Goal: Communication & Community: Answer question/provide support

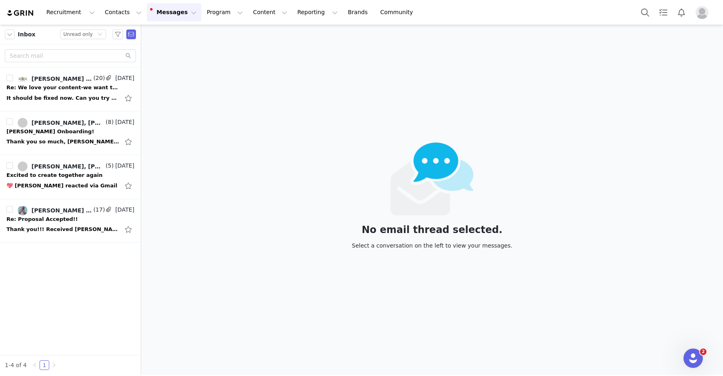
click at [172, 7] on button "Messages Messages" at bounding box center [174, 12] width 54 height 18
click at [261, 52] on div "No email thread selected. Select a conversation on the left to view your messag…" at bounding box center [432, 200] width 582 height 350
click at [691, 15] on button "Profile" at bounding box center [704, 12] width 26 height 13
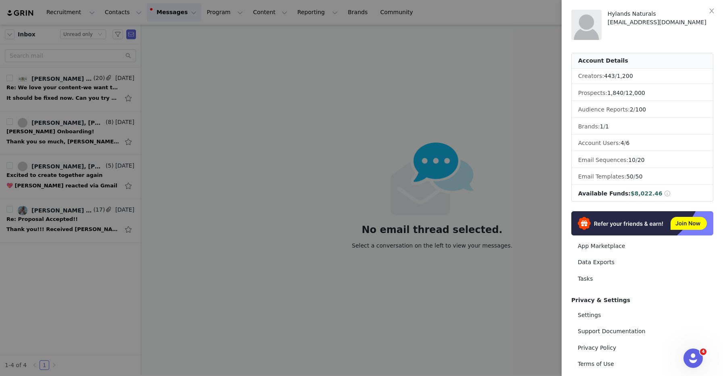
click at [491, 15] on div at bounding box center [361, 188] width 723 height 376
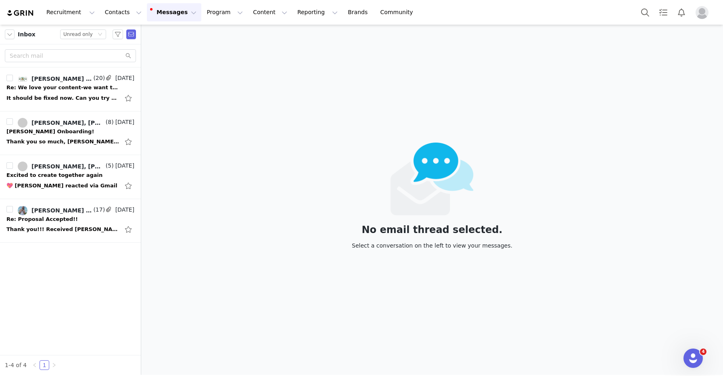
click at [160, 20] on button "Messages Messages" at bounding box center [174, 12] width 54 height 18
click at [258, 74] on div "No email thread selected. Select a conversation on the left to view your messag…" at bounding box center [432, 200] width 582 height 350
click at [684, 10] on button "Notifications" at bounding box center [681, 12] width 18 height 18
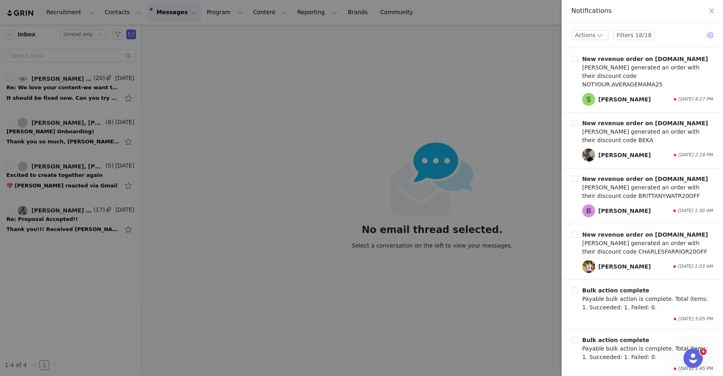
click at [543, 62] on div at bounding box center [361, 188] width 723 height 376
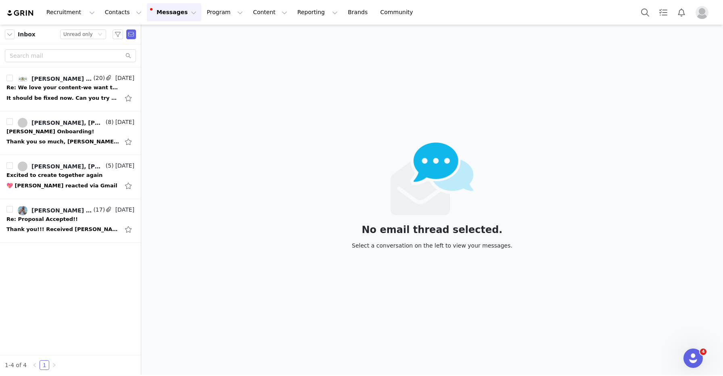
click at [152, 15] on button "Messages Messages" at bounding box center [174, 12] width 54 height 18
click at [681, 18] on button "Notifications" at bounding box center [681, 12] width 18 height 18
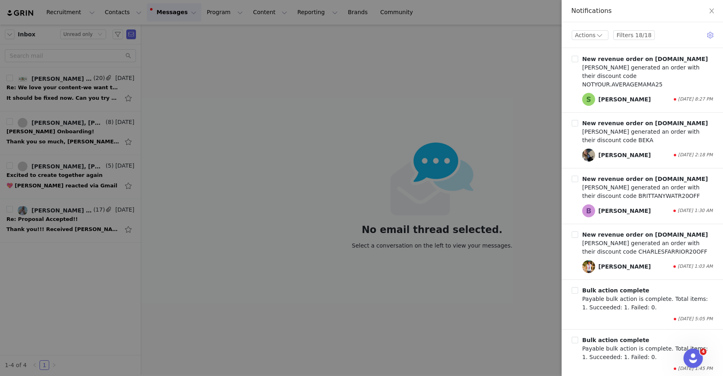
click at [461, 83] on div at bounding box center [361, 188] width 723 height 376
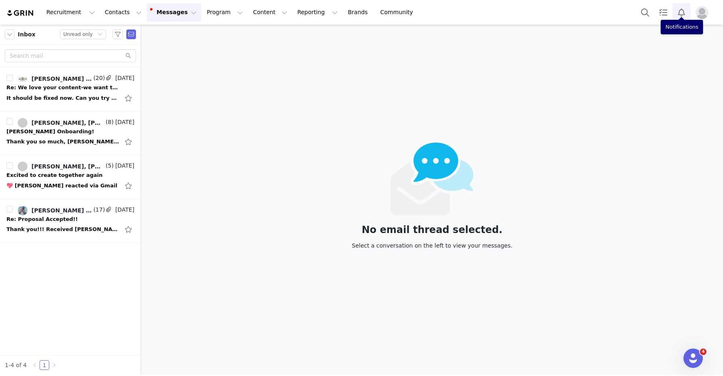
click at [684, 15] on button "Notifications" at bounding box center [681, 12] width 18 height 18
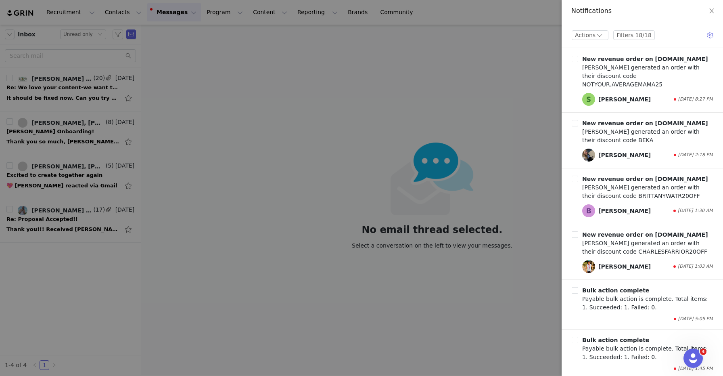
click at [489, 63] on div at bounding box center [361, 188] width 723 height 376
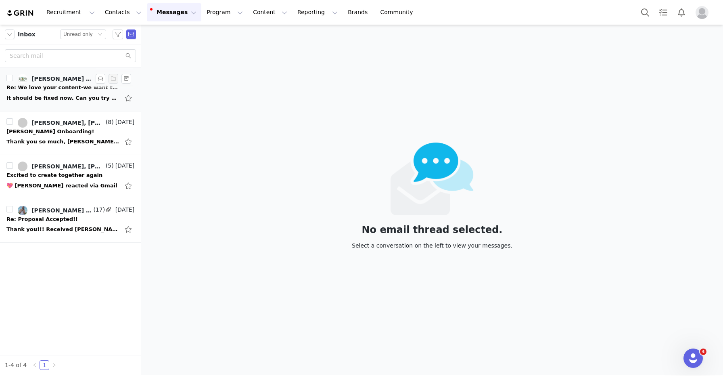
click at [77, 89] on div "Re: We love your content-we want to work with you!!" at bounding box center [62, 87] width 113 height 8
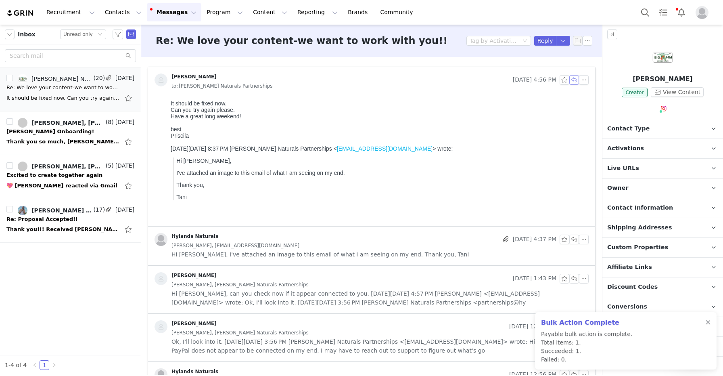
click at [570, 80] on button "button" at bounding box center [574, 80] width 10 height 10
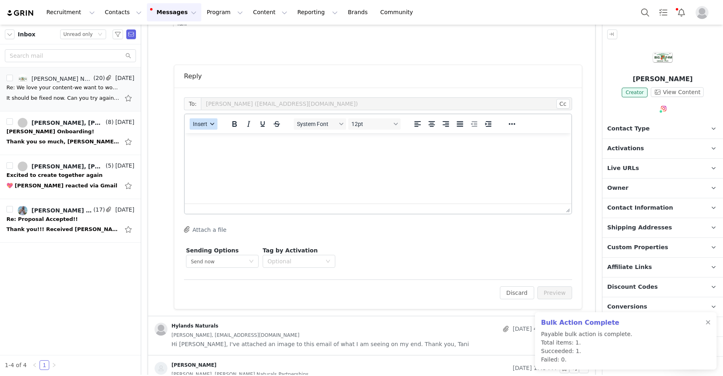
click at [204, 125] on span "Insert" at bounding box center [200, 124] width 15 height 6
click at [216, 141] on div "Insert Template" at bounding box center [232, 138] width 73 height 10
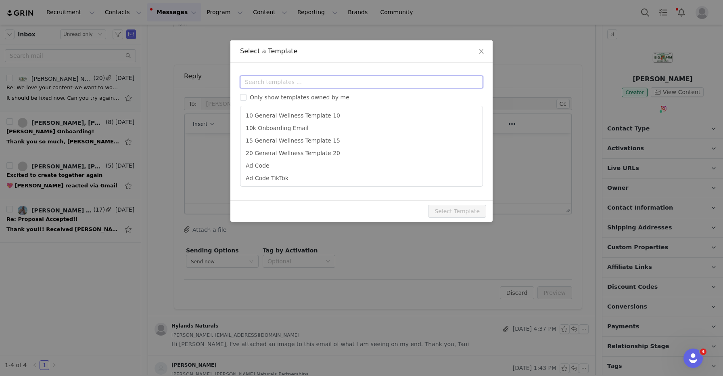
click at [309, 83] on input "text" at bounding box center [361, 81] width 243 height 13
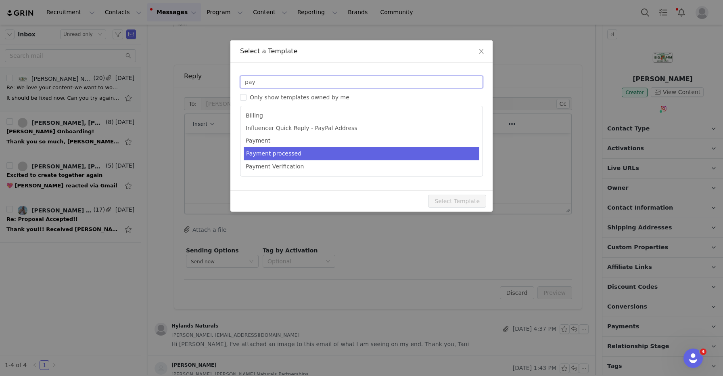
type input "pay"
click at [294, 149] on li "Payment processed" at bounding box center [362, 153] width 236 height 13
type input "Payment sent out!"
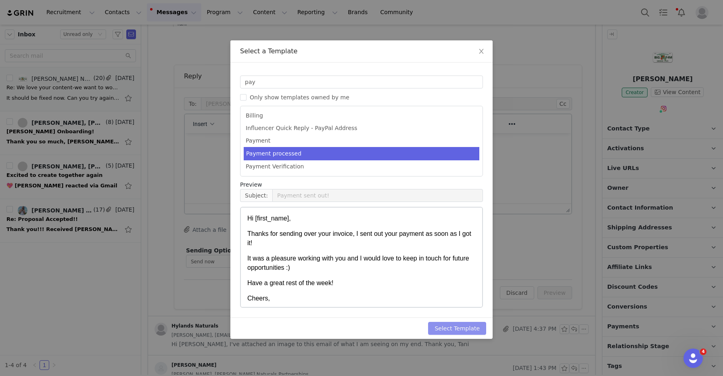
click at [464, 325] on button "Select Template" at bounding box center [457, 327] width 58 height 13
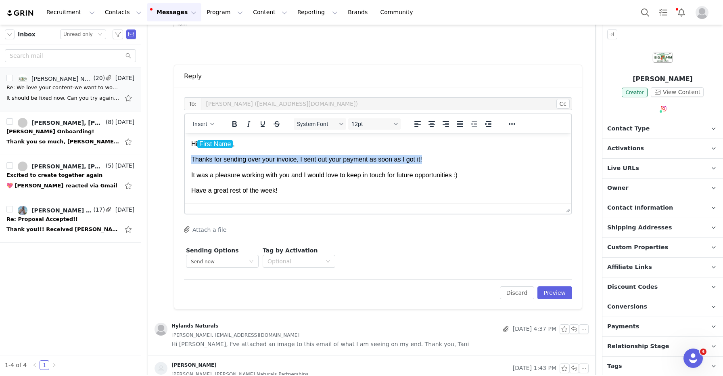
drag, startPoint x: 451, startPoint y: 162, endPoint x: 181, endPoint y: 159, distance: 270.3
click at [185, 159] on html "Hi First Name ﻿ , Thanks for sending over your invoice, I sent out your payment…" at bounding box center [378, 182] width 386 height 99
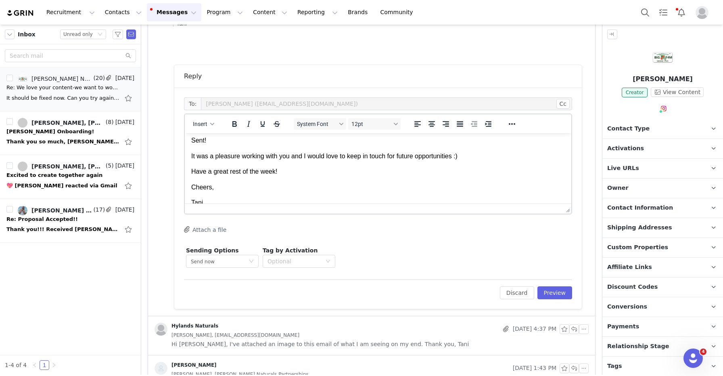
scroll to position [28, 0]
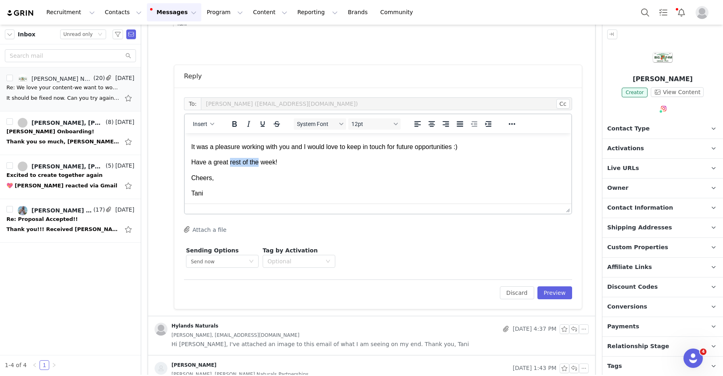
drag, startPoint x: 229, startPoint y: 162, endPoint x: 259, endPoint y: 162, distance: 29.4
click at [259, 162] on p "Have a great rest of the week!" at bounding box center [377, 162] width 373 height 9
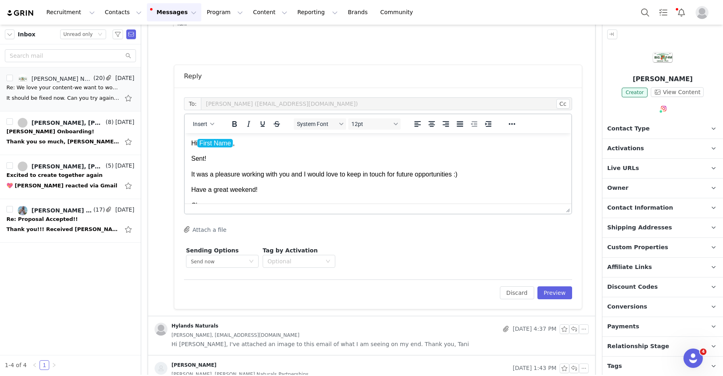
scroll to position [0, 0]
click at [546, 290] on button "Preview" at bounding box center [554, 292] width 35 height 13
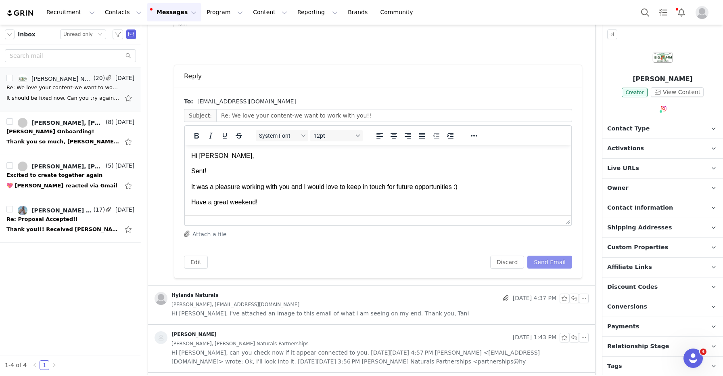
click at [553, 267] on button "Send Email" at bounding box center [549, 261] width 45 height 13
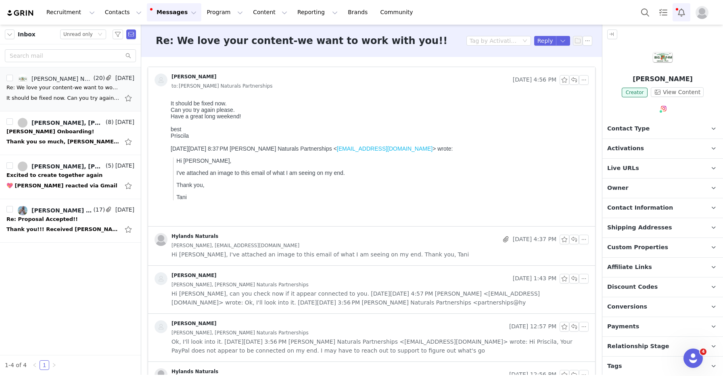
click at [682, 21] on button "Notifications" at bounding box center [681, 12] width 18 height 18
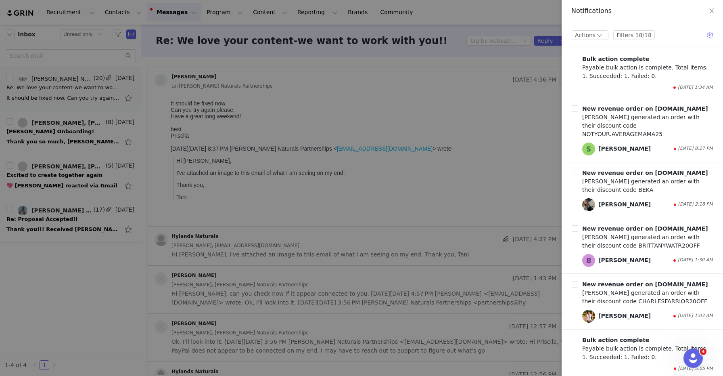
click at [513, 119] on div at bounding box center [361, 188] width 723 height 376
